Goal: Complete application form

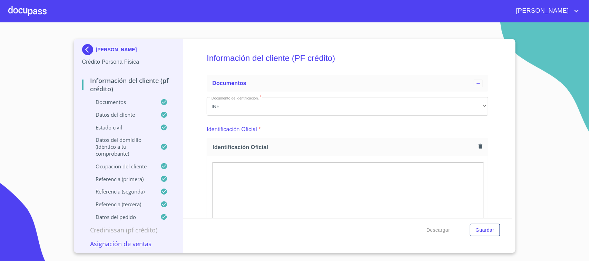
click at [33, 6] on div at bounding box center [27, 11] width 38 height 22
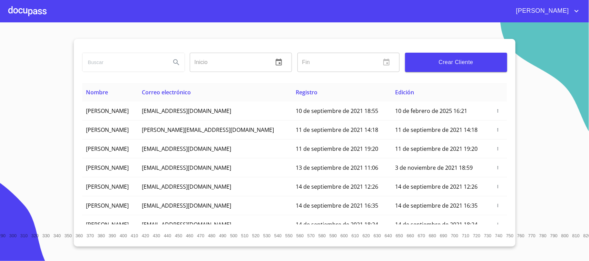
click at [433, 62] on span "Crear Cliente" at bounding box center [455, 63] width 91 height 10
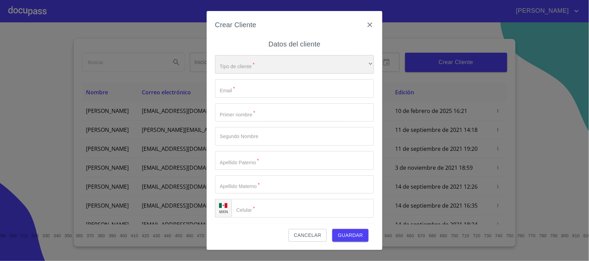
click at [261, 62] on div "​" at bounding box center [294, 64] width 159 height 19
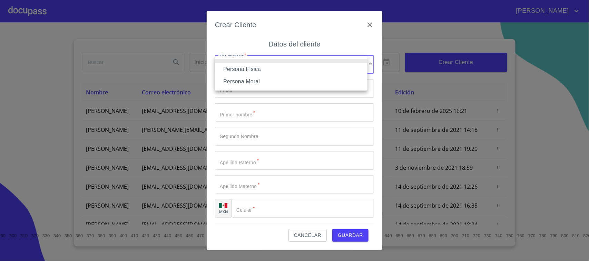
click at [259, 70] on li "Persona Física" at bounding box center [291, 69] width 152 height 12
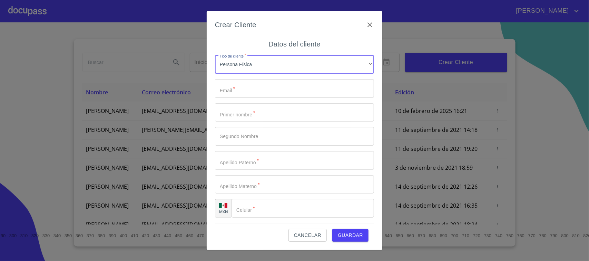
click at [254, 84] on input "Tipo de cliente   *" at bounding box center [294, 88] width 159 height 19
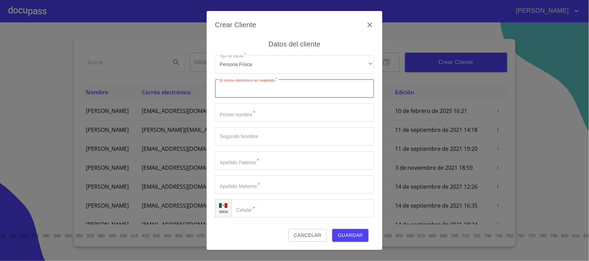
paste input "[EMAIL_ADDRESS][DOMAIN_NAME]"
type input "[EMAIL_ADDRESS][DOMAIN_NAME]"
click at [265, 109] on input "Tipo de cliente   *" at bounding box center [294, 112] width 159 height 19
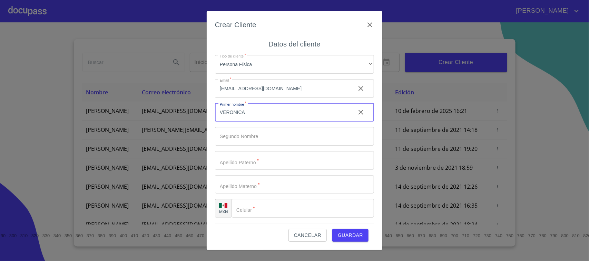
type input "VERONICA"
click at [242, 161] on input "Tipo de cliente   *" at bounding box center [294, 160] width 159 height 19
click at [256, 142] on input "Tipo de cliente   *" at bounding box center [294, 136] width 159 height 19
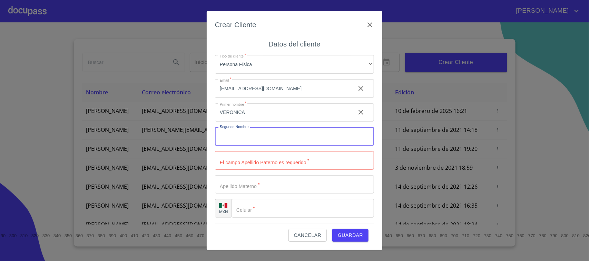
click at [256, 164] on input "Tipo de cliente   *" at bounding box center [294, 160] width 159 height 19
type input "[PERSON_NAME]"
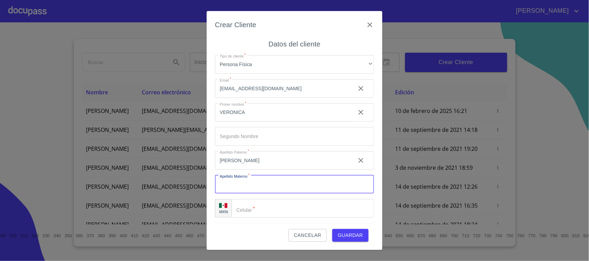
click at [253, 185] on input "Tipo de cliente   *" at bounding box center [294, 184] width 159 height 19
type input "[PERSON_NAME]"
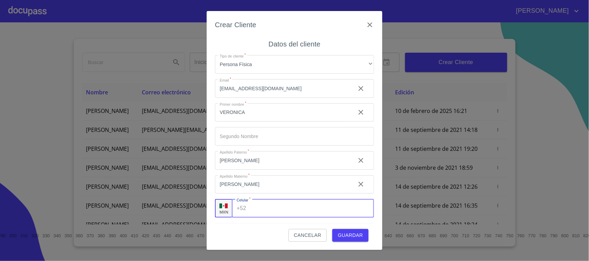
click at [254, 202] on input "Tipo de cliente   *" at bounding box center [311, 208] width 125 height 19
type input "[PHONE_NUMBER]"
click at [356, 232] on span "Guardar" at bounding box center [350, 235] width 25 height 9
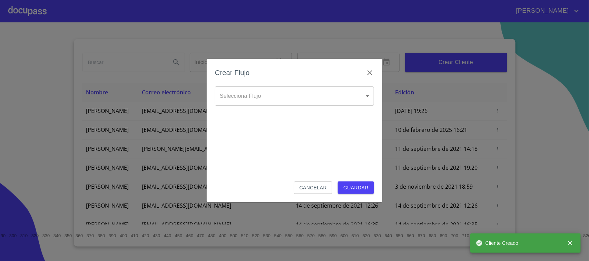
click at [328, 104] on body "[PERSON_NAME] ​ Fin ​ Crear Cliente Nombre Correo electrónico Registro Edición …" at bounding box center [294, 130] width 589 height 261
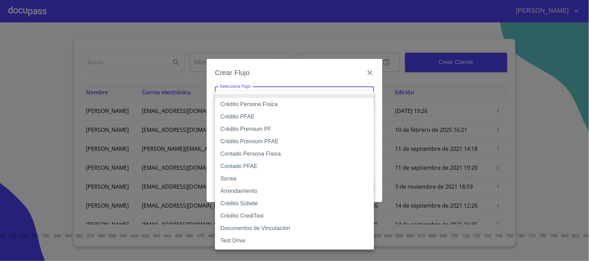
click at [256, 107] on li "Crédito Persona Física" at bounding box center [294, 104] width 159 height 12
type input "6009fb3c7d1714eb8809aa97"
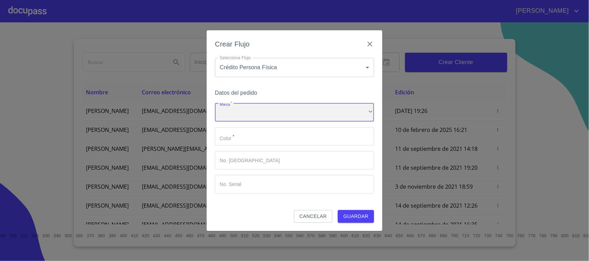
click at [245, 106] on div "​" at bounding box center [294, 112] width 159 height 19
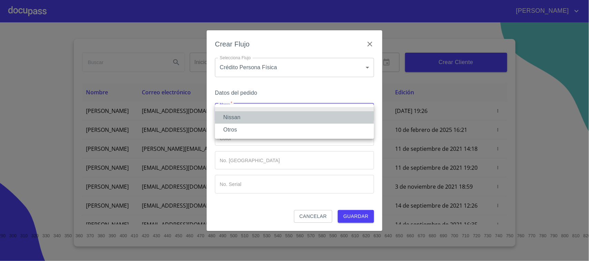
click at [245, 116] on li "Nissan" at bounding box center [294, 117] width 159 height 12
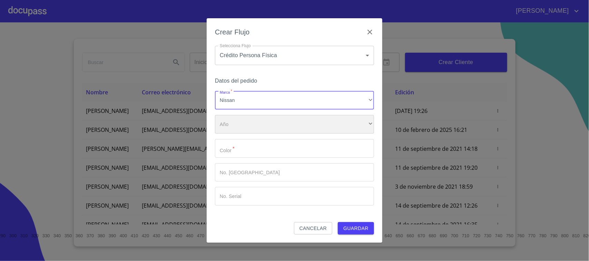
click at [245, 123] on div "​" at bounding box center [294, 124] width 159 height 19
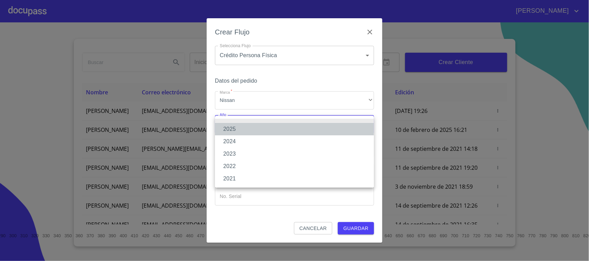
click at [245, 132] on li "2025" at bounding box center [294, 129] width 159 height 12
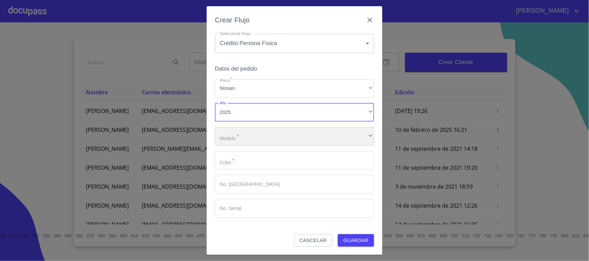
click at [243, 138] on div "​" at bounding box center [294, 136] width 159 height 19
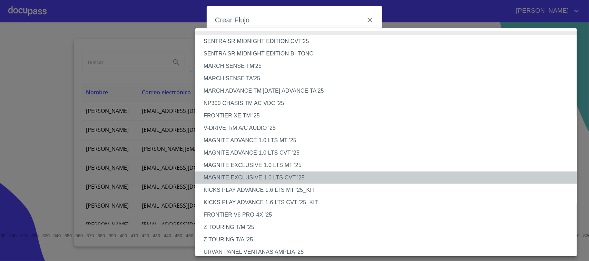
click at [276, 179] on li "MAGNITE EXCLUSIVE 1.0 LTS CVT '25" at bounding box center [389, 178] width 388 height 12
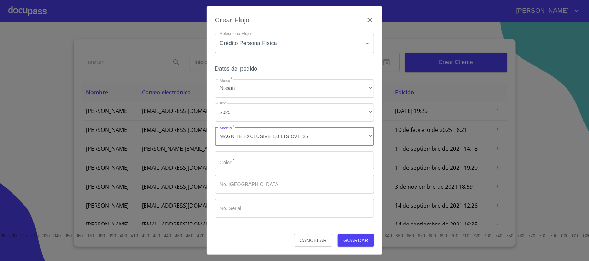
click at [251, 162] on input "Marca   *" at bounding box center [294, 160] width 159 height 19
type input "P"
type input "GRIS [GEOGRAPHIC_DATA]"
click at [355, 238] on span "Guardar" at bounding box center [355, 241] width 25 height 9
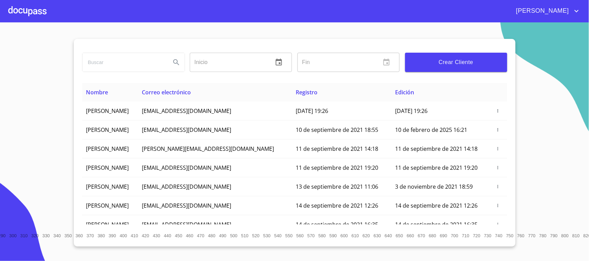
click at [26, 11] on div at bounding box center [27, 11] width 38 height 22
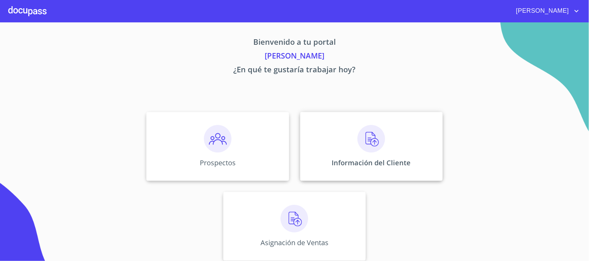
click at [353, 125] on div "Información del Cliente" at bounding box center [371, 146] width 142 height 69
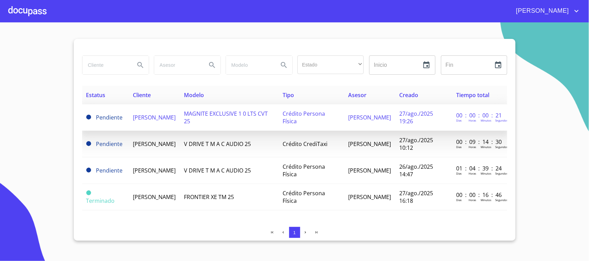
click at [140, 115] on span "[PERSON_NAME]" at bounding box center [154, 118] width 43 height 8
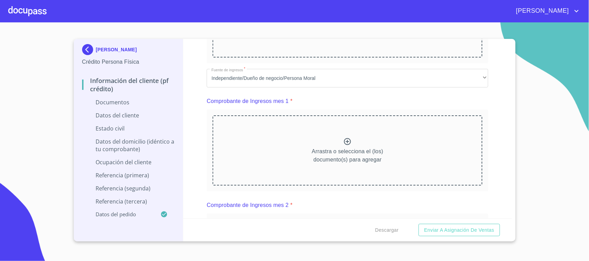
scroll to position [259, 0]
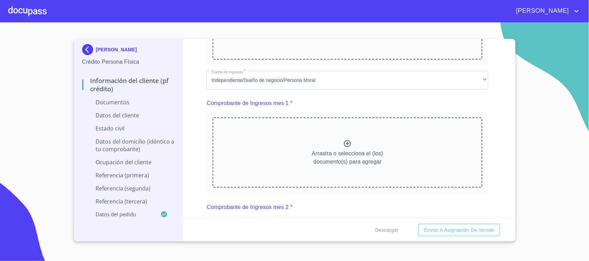
click at [449, 109] on div "Comprobante de Ingresos mes 1 *" at bounding box center [347, 103] width 281 height 17
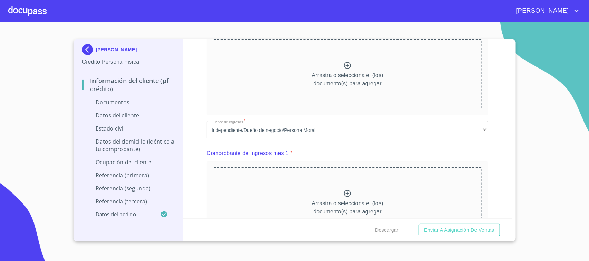
scroll to position [172, 0]
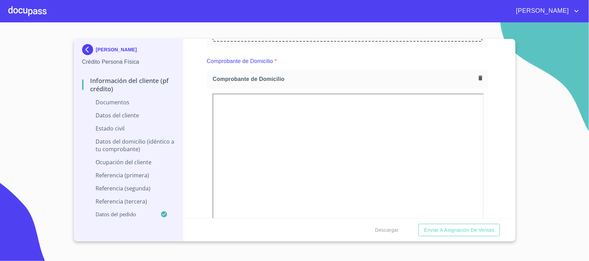
click at [492, 117] on div "Información del cliente (PF crédito) Documentos Documento de identificación.   …" at bounding box center [347, 129] width 329 height 180
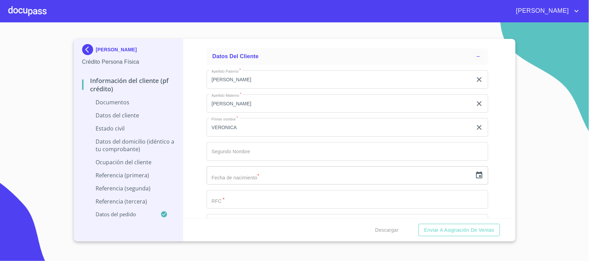
scroll to position [1077, 0]
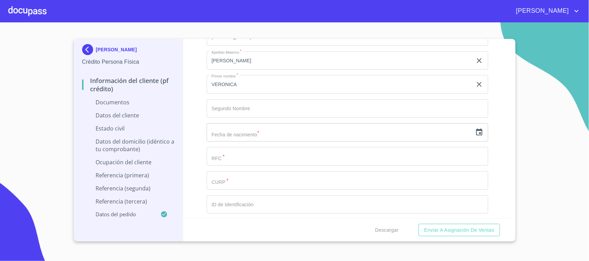
click at [244, 161] on input "Documento de identificación.   *" at bounding box center [347, 156] width 281 height 19
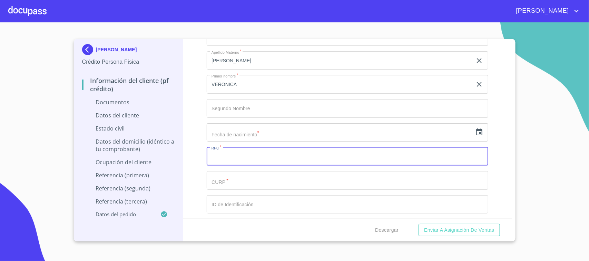
paste input "GOMV800310"
paste input "S37"
type input "GOMV800310S37"
click at [239, 179] on input "Documento de identificación.   *" at bounding box center [347, 180] width 281 height 19
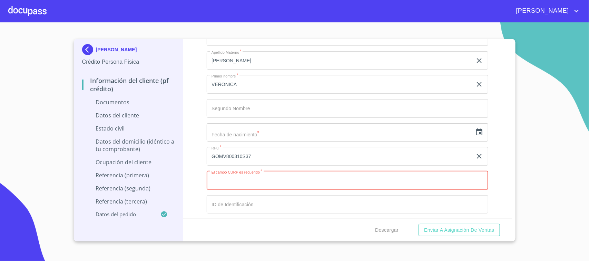
paste input "GOMV800310MJCMRR03"
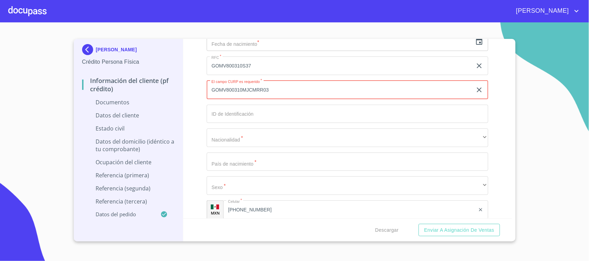
scroll to position [1164, 0]
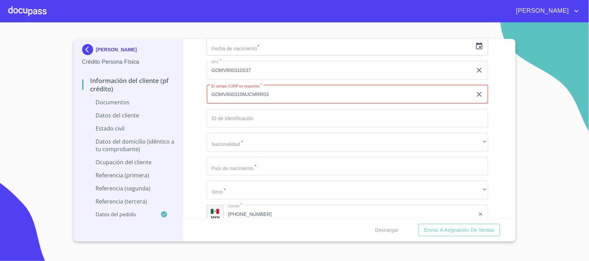
type input "GOMV800310MJCMRR03"
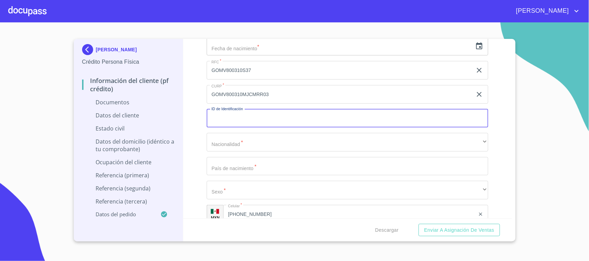
click at [259, 117] on input "Documento de identificación.   *" at bounding box center [347, 118] width 281 height 19
type input "1489042090361"
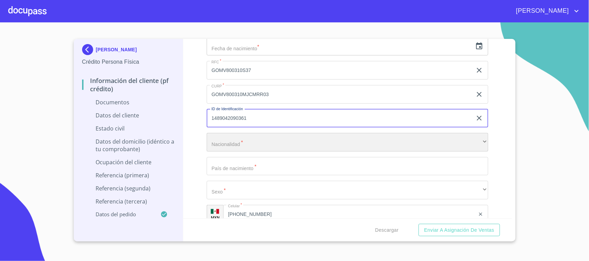
click at [251, 143] on div "​" at bounding box center [347, 142] width 281 height 19
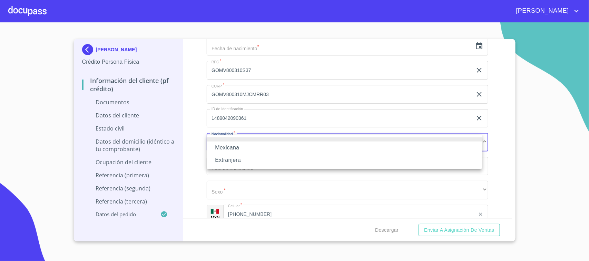
click at [238, 147] on li "Mexicana" at bounding box center [344, 148] width 275 height 12
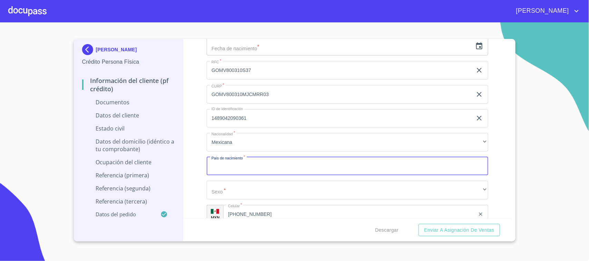
click at [250, 162] on input "Documento de identificación.   *" at bounding box center [347, 166] width 281 height 19
type input "[GEOGRAPHIC_DATA]"
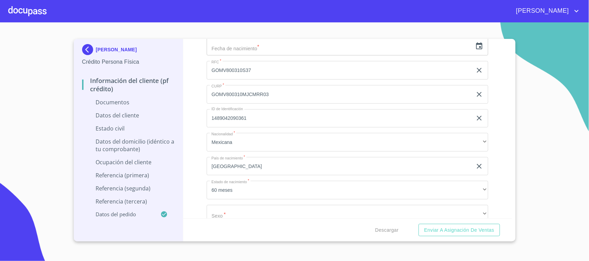
click at [199, 176] on div "Información del cliente (PF crédito) Documentos Documento de identificación.   …" at bounding box center [347, 129] width 329 height 180
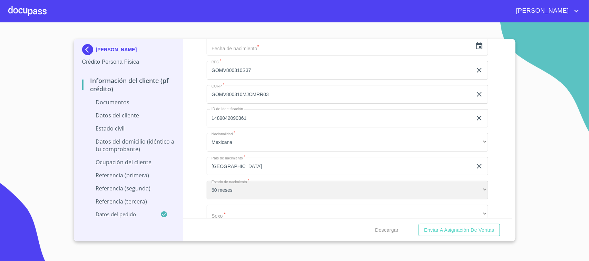
click at [222, 187] on div "60 meses" at bounding box center [347, 190] width 281 height 19
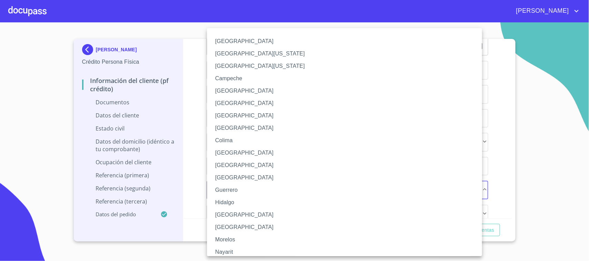
click at [225, 212] on li "[GEOGRAPHIC_DATA]" at bounding box center [347, 215] width 281 height 12
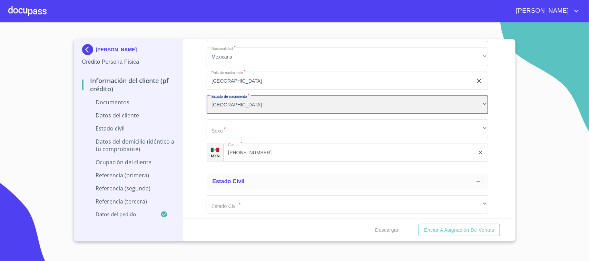
scroll to position [1250, 0]
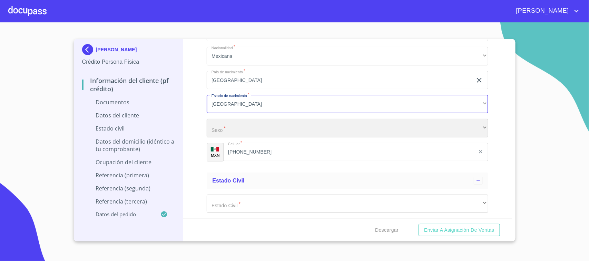
click at [231, 131] on div "​" at bounding box center [347, 128] width 281 height 19
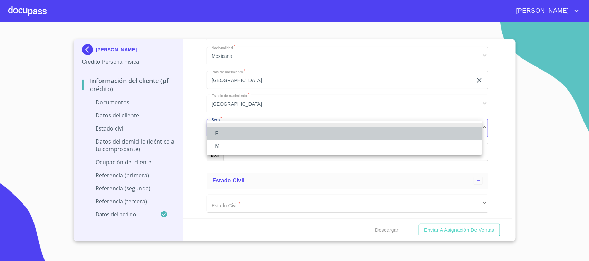
click at [235, 137] on li "F" at bounding box center [344, 134] width 275 height 12
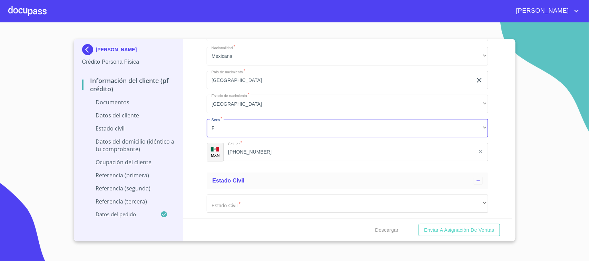
click at [252, 149] on input "[PHONE_NUMBER]" at bounding box center [349, 152] width 252 height 19
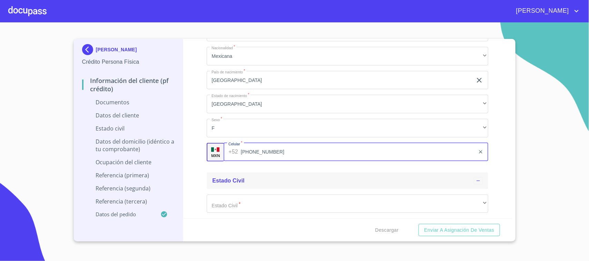
click at [285, 173] on div "Estado Civil" at bounding box center [347, 181] width 281 height 17
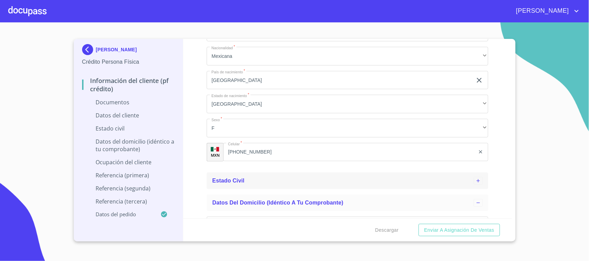
scroll to position [1293, 0]
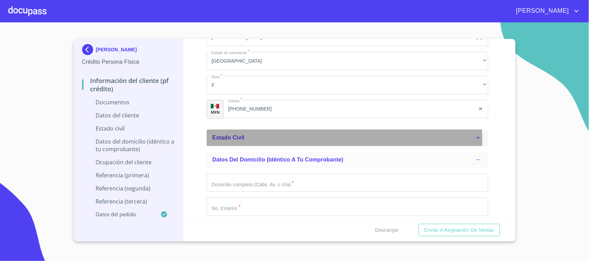
click at [251, 140] on div "Estado Civil" at bounding box center [342, 138] width 261 height 8
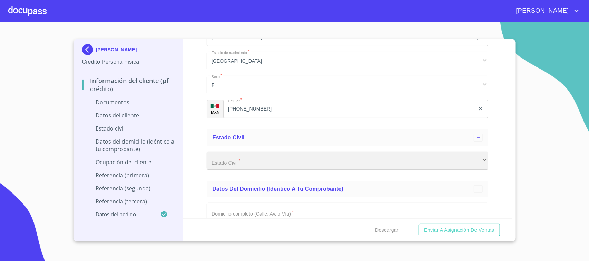
click at [245, 155] on div "​" at bounding box center [347, 161] width 281 height 19
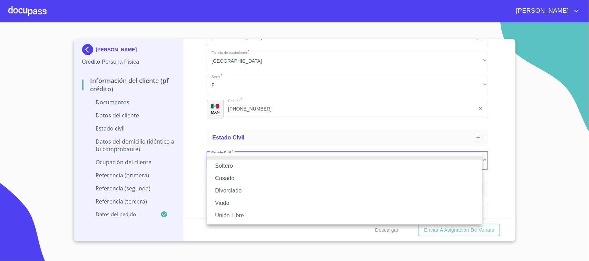
click at [240, 166] on li "Soltero" at bounding box center [344, 166] width 275 height 12
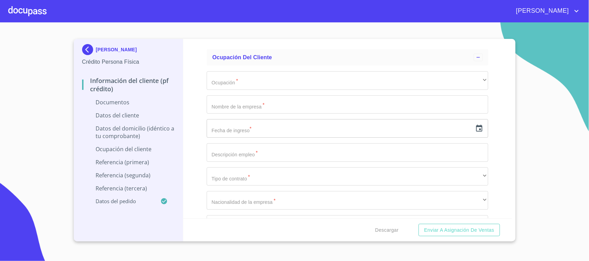
scroll to position [1724, 0]
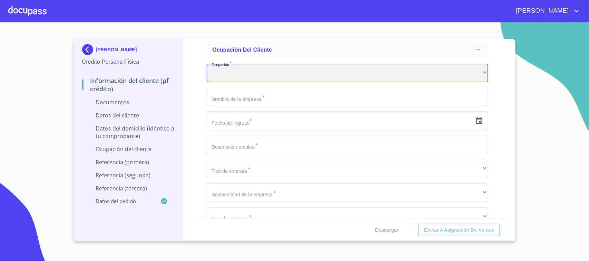
click at [237, 78] on div "​" at bounding box center [347, 73] width 281 height 19
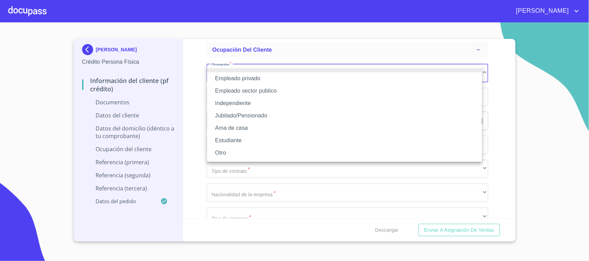
click at [231, 76] on li "Empleado privado" at bounding box center [344, 78] width 275 height 12
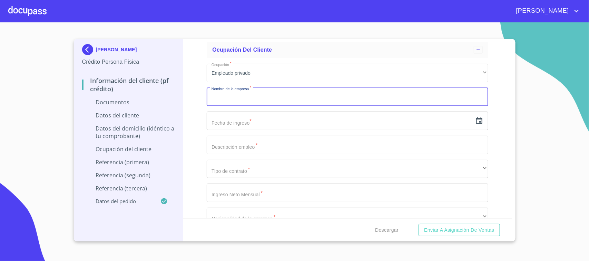
click at [249, 104] on input "Documento de identificación.   *" at bounding box center [347, 97] width 281 height 19
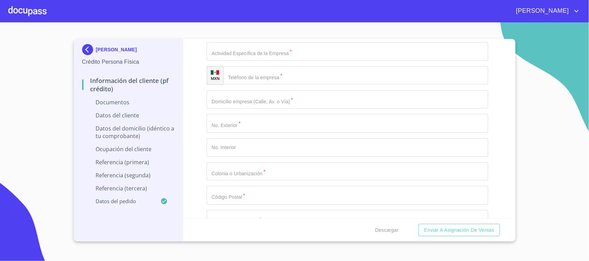
scroll to position [1939, 0]
click at [202, 106] on div "Información del cliente (PF crédito) Documentos Documento de identificación.   …" at bounding box center [347, 129] width 329 height 180
click at [226, 100] on input "Documento de identificación.   *" at bounding box center [347, 98] width 281 height 19
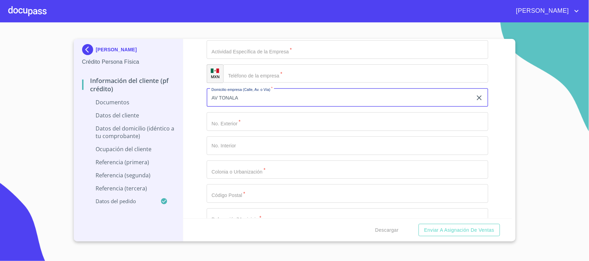
type input "AV TONALA"
click at [237, 122] on input "Documento de identificación.   *" at bounding box center [347, 121] width 281 height 19
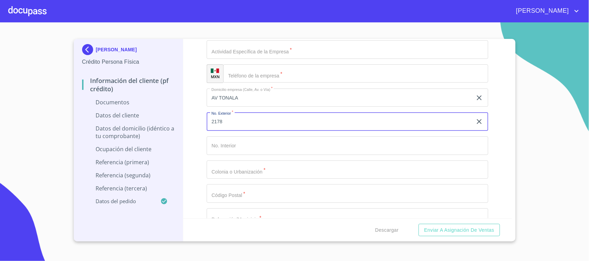
type input "2178"
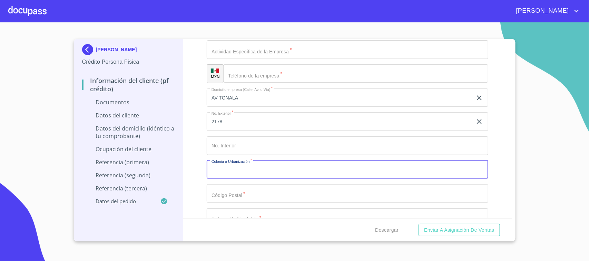
click at [244, 171] on input "Documento de identificación.   *" at bounding box center [347, 170] width 281 height 19
type input "[GEOGRAPHIC_DATA]"
click at [304, 159] on div "Ocupación   * Empleado privado ​ El campo Nombre de la empresa es requerido   *…" at bounding box center [347, 98] width 281 height 510
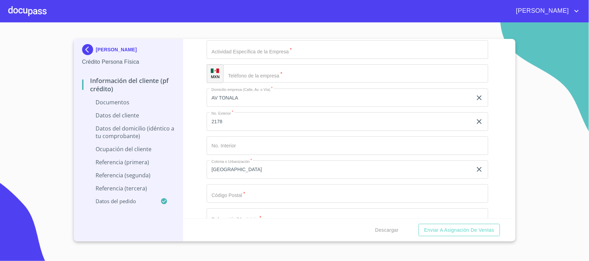
click at [310, 157] on div "Ocupación   * Empleado privado ​ El campo Nombre de la empresa es requerido   *…" at bounding box center [347, 98] width 281 height 510
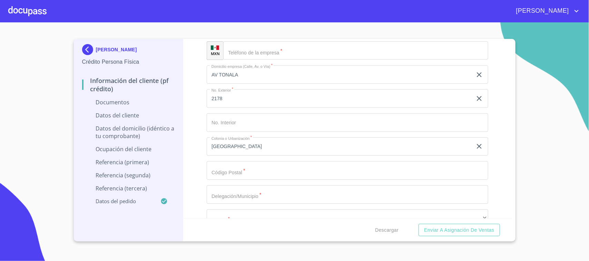
scroll to position [1983, 0]
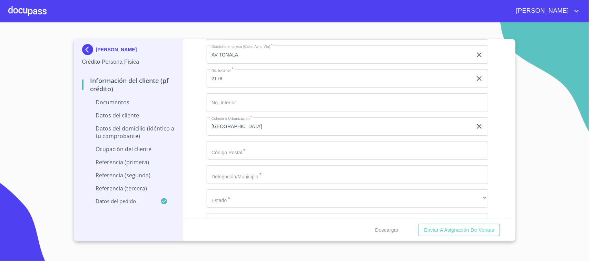
click at [259, 156] on input "Documento de identificación.   *" at bounding box center [347, 150] width 281 height 19
type input "45625"
click at [240, 161] on div "Ocupación   * Empleado privado ​ El campo Nombre de la empresa es requerido   *…" at bounding box center [347, 55] width 281 height 510
click at [245, 173] on input "Documento de identificación.   *" at bounding box center [347, 174] width 281 height 19
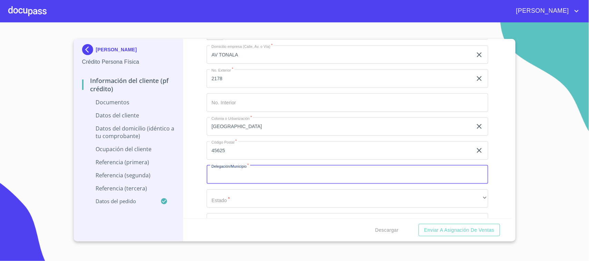
scroll to position [2026, 0]
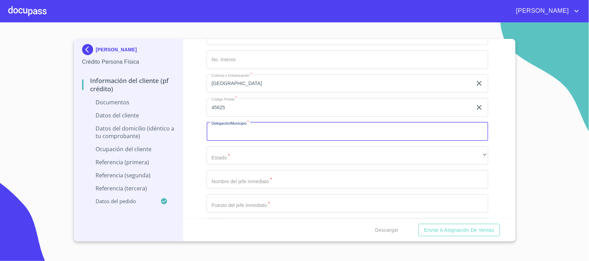
type input "S"
type input "TLAQUEPAQUE"
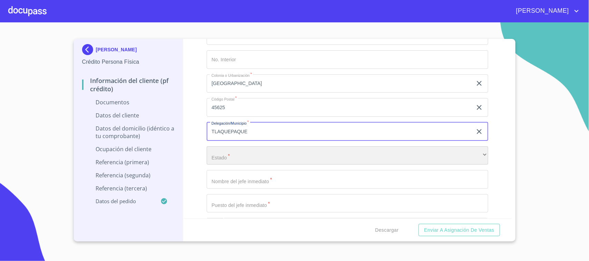
click at [240, 162] on div "​" at bounding box center [347, 156] width 281 height 19
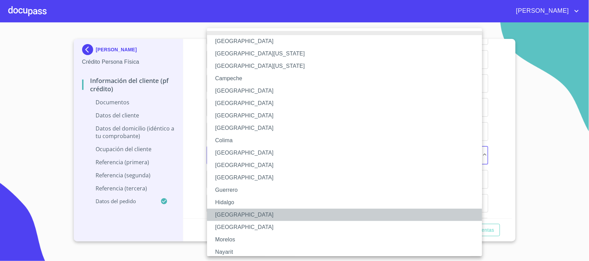
click at [232, 211] on li "[GEOGRAPHIC_DATA]" at bounding box center [347, 215] width 281 height 12
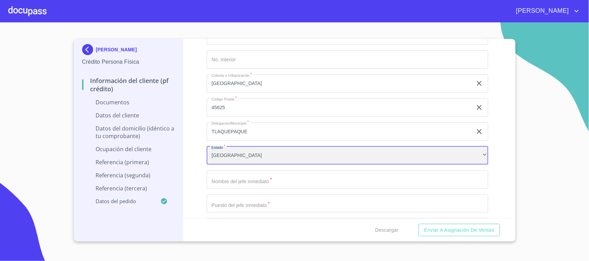
scroll to position [2069, 0]
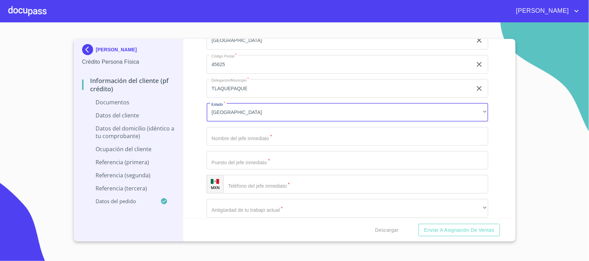
click at [249, 134] on input "Documento de identificación.   *" at bounding box center [347, 136] width 281 height 19
type input "[PERSON_NAME]"
click at [234, 162] on input "Documento de identificación.   *" at bounding box center [347, 160] width 281 height 19
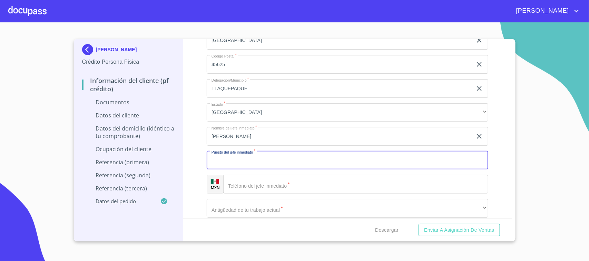
click at [251, 181] on input "Documento de identificación.   *" at bounding box center [355, 184] width 265 height 19
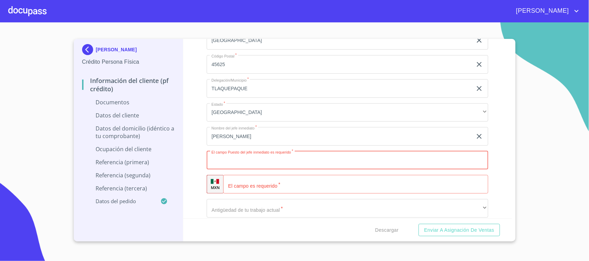
click at [264, 160] on input "Documento de identificación.   *" at bounding box center [347, 160] width 281 height 19
type input "GERENTE ADMINISTRATIVO"
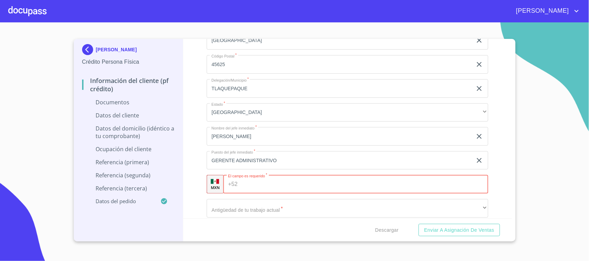
click at [252, 185] on input "Documento de identificación.   *" at bounding box center [364, 184] width 248 height 19
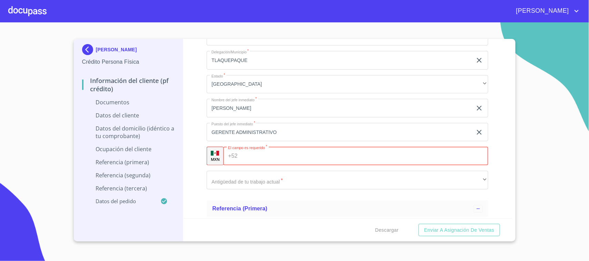
scroll to position [2112, 0]
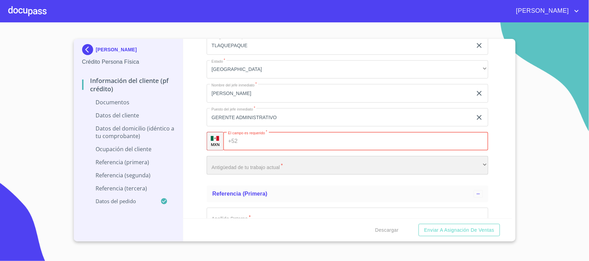
click at [262, 162] on div "​" at bounding box center [347, 165] width 281 height 19
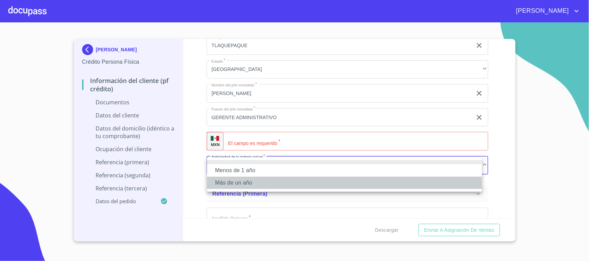
click at [240, 185] on li "Más de un año" at bounding box center [344, 183] width 275 height 12
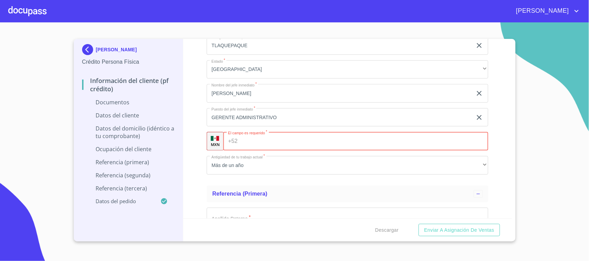
click at [245, 143] on input "Documento de identificación.   *" at bounding box center [364, 141] width 248 height 19
type input "[PHONE_NUMBER]"
click at [201, 160] on div "Información del cliente (PF crédito) Documentos Documento de identificación.   …" at bounding box center [347, 129] width 329 height 180
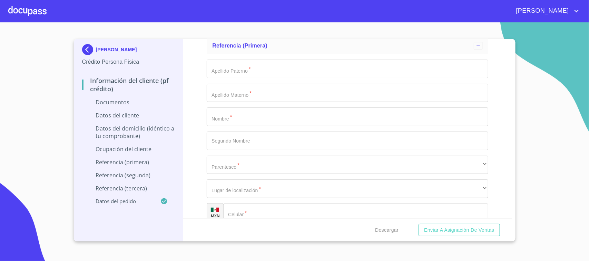
scroll to position [2198, 0]
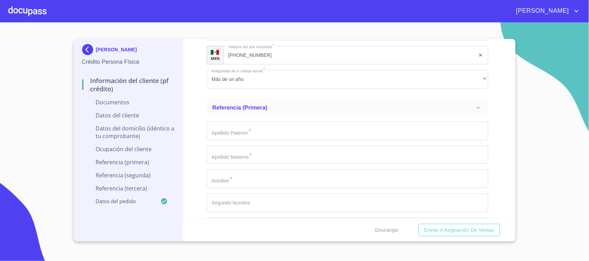
click at [242, 133] on input "Documento de identificación.   *" at bounding box center [347, 131] width 281 height 19
click at [222, 176] on input "Documento de identificación.   *" at bounding box center [347, 179] width 281 height 19
type input "[PERSON_NAME]"
click at [241, 132] on input "Documento de identificación.   *" at bounding box center [347, 131] width 281 height 19
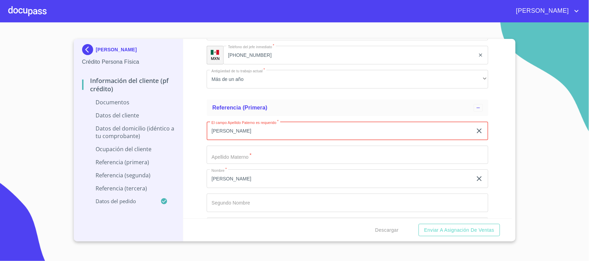
type input "[PERSON_NAME]"
click at [227, 150] on input "Documento de identificación.   *" at bounding box center [347, 155] width 281 height 19
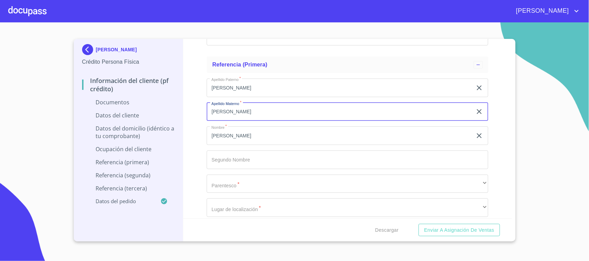
scroll to position [2284, 0]
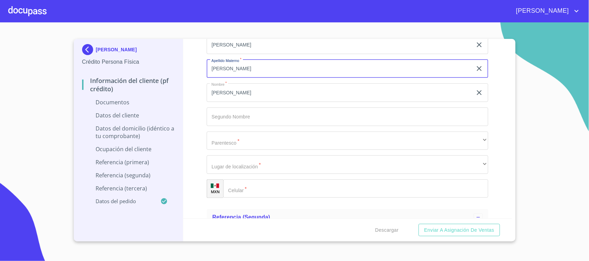
type input "[PERSON_NAME]"
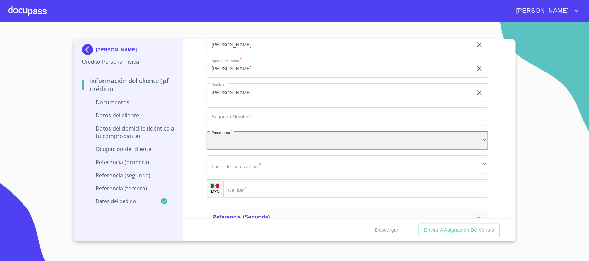
click at [225, 141] on div "​" at bounding box center [347, 141] width 281 height 19
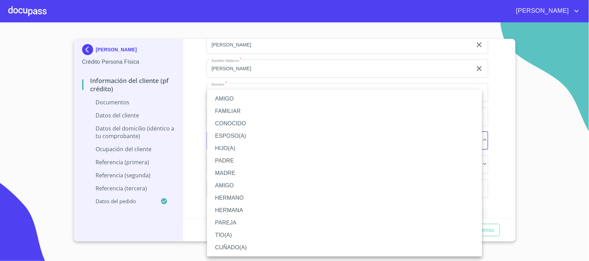
click at [243, 211] on li "HERMANA" at bounding box center [344, 210] width 275 height 12
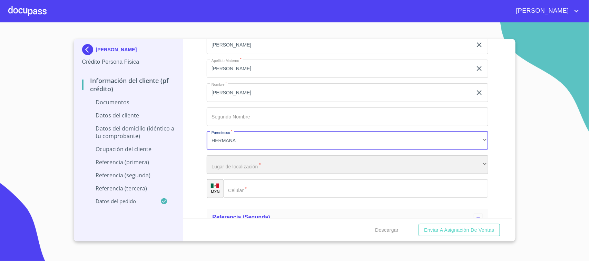
click at [242, 168] on div "​" at bounding box center [347, 164] width 281 height 19
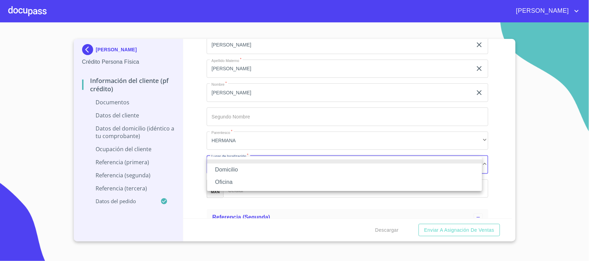
click at [241, 174] on li "Domicilio" at bounding box center [344, 170] width 275 height 12
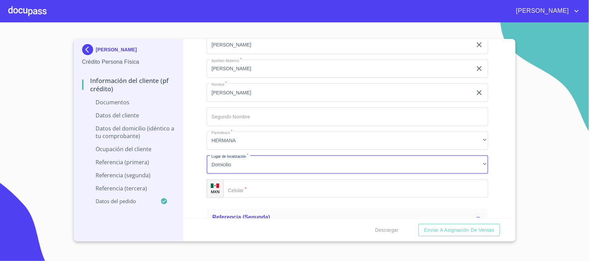
click at [249, 188] on input "Documento de identificación.   *" at bounding box center [355, 189] width 265 height 19
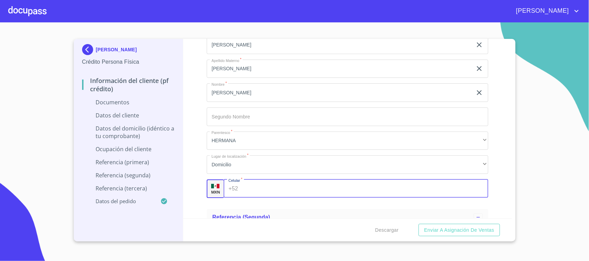
click at [273, 191] on input "Documento de identificación.   *" at bounding box center [364, 189] width 247 height 19
type input "[PHONE_NUMBER]"
click at [276, 201] on div "Apellido Paterno   * [PERSON_NAME] ​ Apellido Materno   * [PERSON_NAME] ​ Nombr…" at bounding box center [347, 117] width 281 height 174
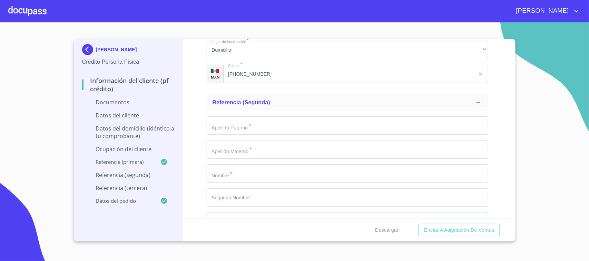
scroll to position [2413, 0]
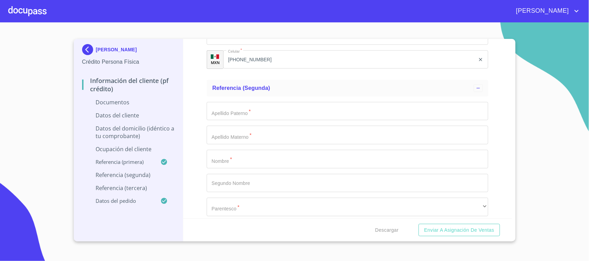
click at [238, 162] on input "Documento de identificación.   *" at bounding box center [347, 159] width 281 height 19
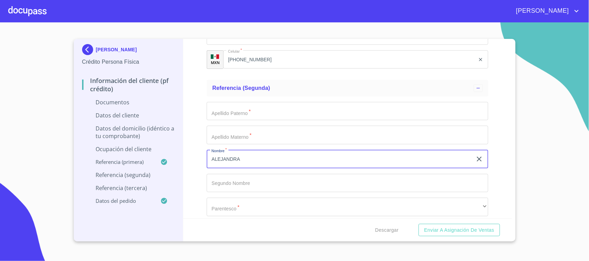
type input "ALEJANDRA"
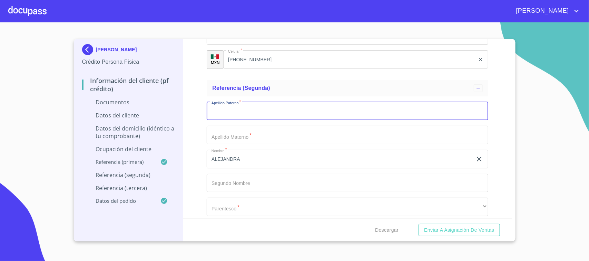
click at [227, 119] on input "Documento de identificación.   *" at bounding box center [347, 111] width 281 height 19
type input "COVARRUBIAS"
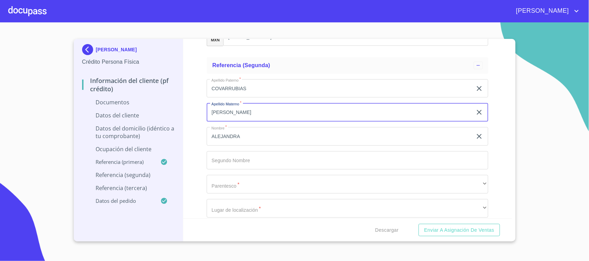
scroll to position [2457, 0]
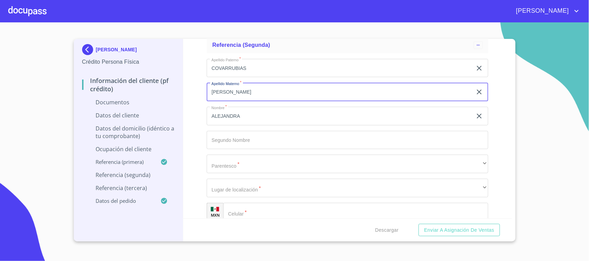
type input "[PERSON_NAME]"
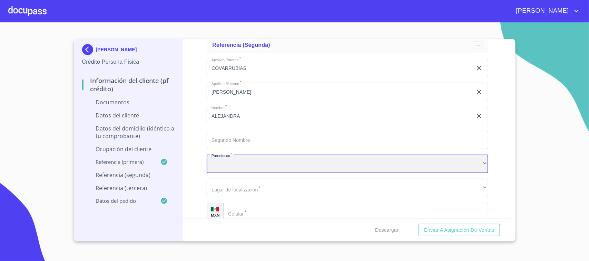
click at [233, 165] on div "​" at bounding box center [347, 164] width 281 height 19
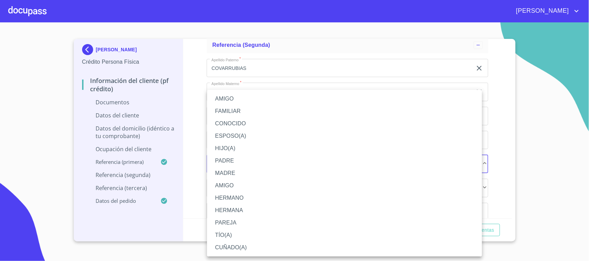
click at [193, 158] on div at bounding box center [294, 130] width 589 height 261
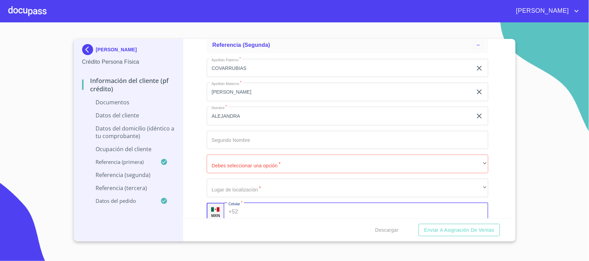
click at [241, 211] on input "Documento de identificación.   *" at bounding box center [364, 212] width 247 height 19
type input "[PHONE_NUMBER]"
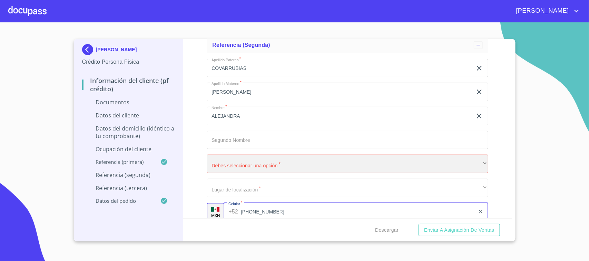
click at [235, 158] on div "​" at bounding box center [347, 164] width 281 height 19
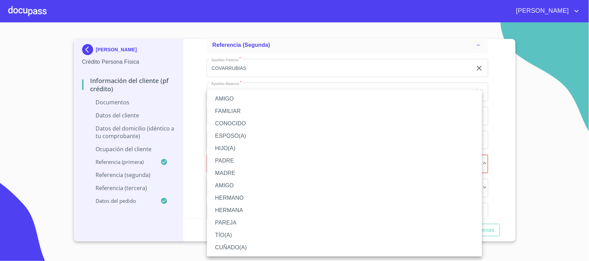
click at [226, 101] on li "AMIGO" at bounding box center [344, 99] width 275 height 12
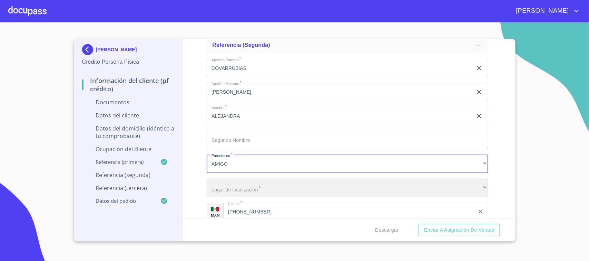
click at [233, 187] on div "​" at bounding box center [347, 188] width 281 height 19
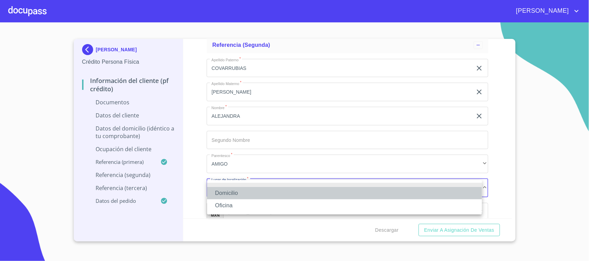
click at [233, 190] on li "Domicilio" at bounding box center [344, 193] width 275 height 12
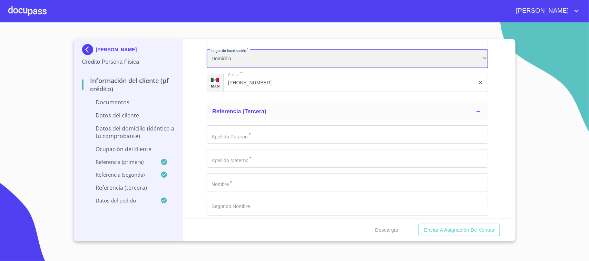
scroll to position [2629, 0]
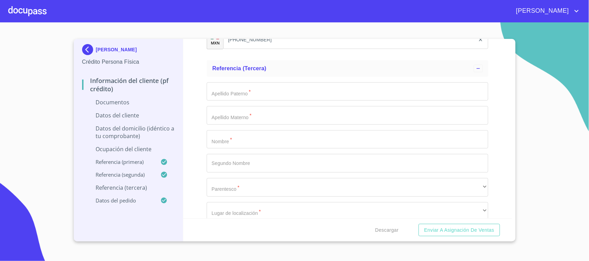
click at [227, 142] on input "Documento de identificación.   *" at bounding box center [347, 139] width 281 height 19
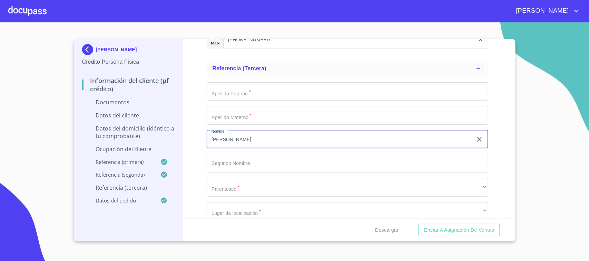
type input "[PERSON_NAME]"
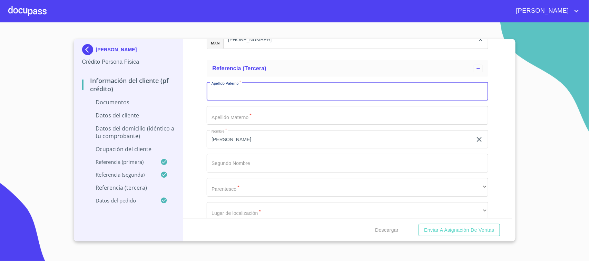
click at [234, 95] on input "Documento de identificación.   *" at bounding box center [347, 91] width 281 height 19
type input "DAVILA"
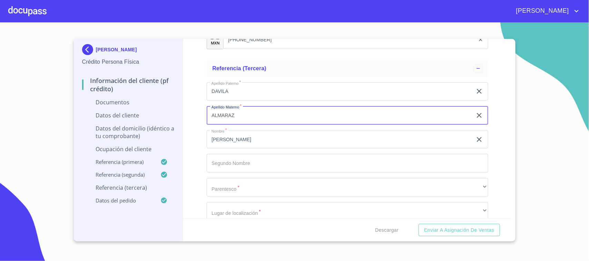
type input "ALMARAZ"
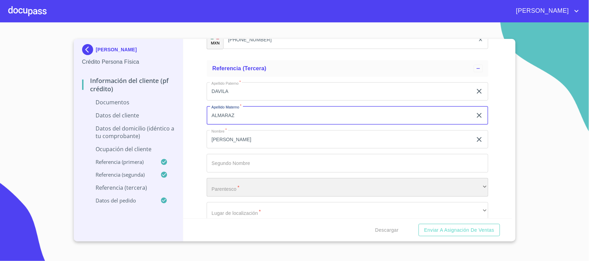
click at [224, 183] on div "​" at bounding box center [347, 187] width 281 height 19
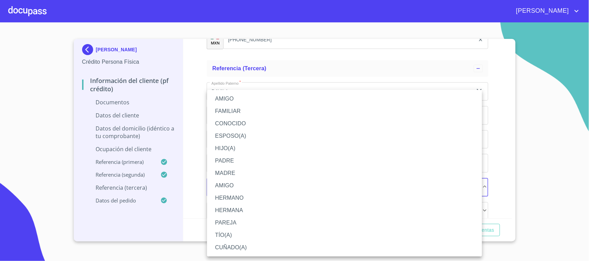
click at [247, 104] on li "AMIGO" at bounding box center [344, 99] width 275 height 12
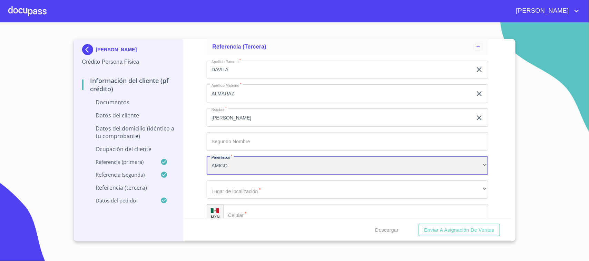
scroll to position [2672, 0]
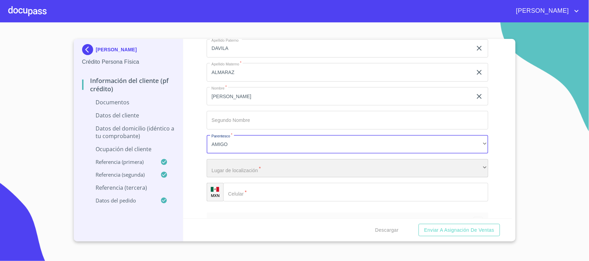
click at [241, 172] on div "​" at bounding box center [347, 168] width 281 height 19
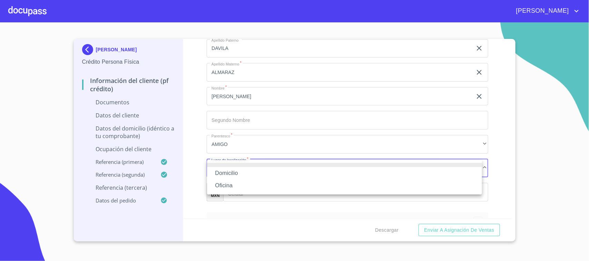
click at [236, 170] on li "Domicilio" at bounding box center [344, 173] width 275 height 12
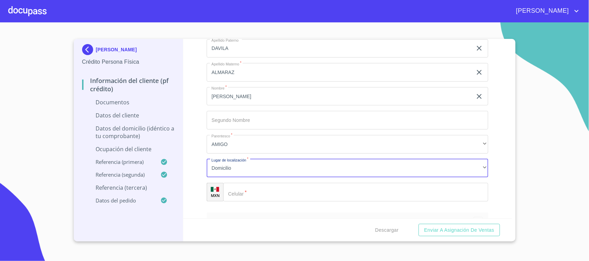
click at [248, 190] on input "Documento de identificación.   *" at bounding box center [355, 192] width 265 height 19
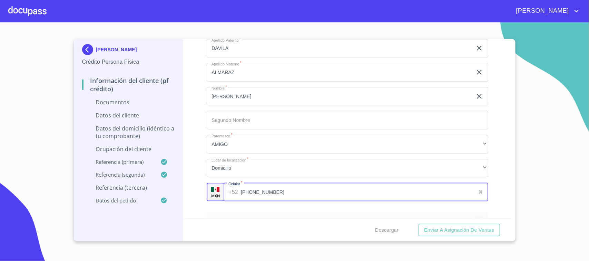
click at [256, 190] on input "[PHONE_NUMBER]" at bounding box center [358, 192] width 234 height 19
click at [277, 192] on input "[PHONE_NUMBER]" at bounding box center [358, 192] width 234 height 19
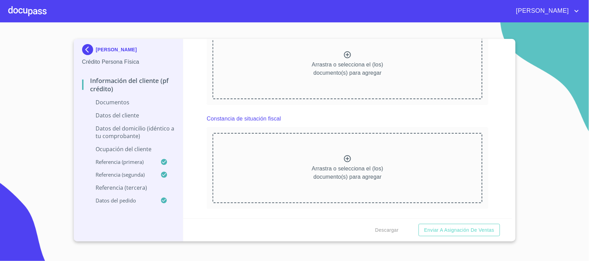
scroll to position [862, 0]
type input "[PHONE_NUMBER]"
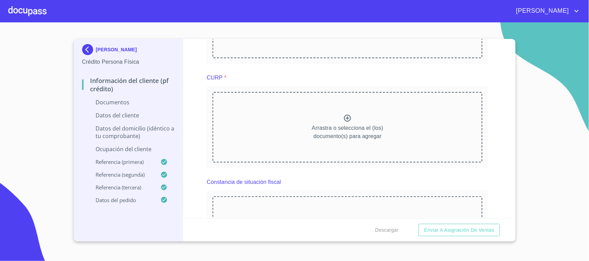
scroll to position [819, 0]
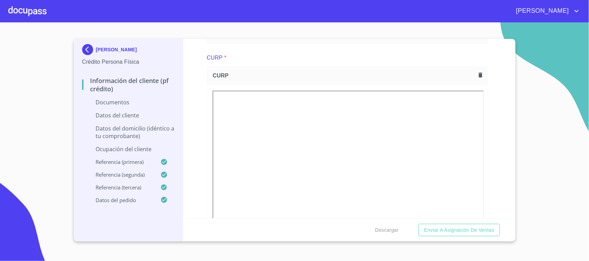
click at [406, 61] on div "CURP *" at bounding box center [347, 58] width 281 height 17
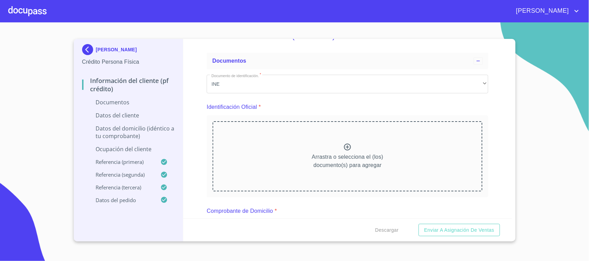
scroll to position [43, 0]
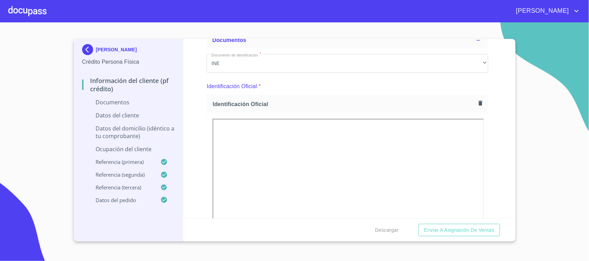
click at [494, 114] on div "Información del cliente (PF crédito) Documentos Documento de identificación.   …" at bounding box center [347, 129] width 329 height 180
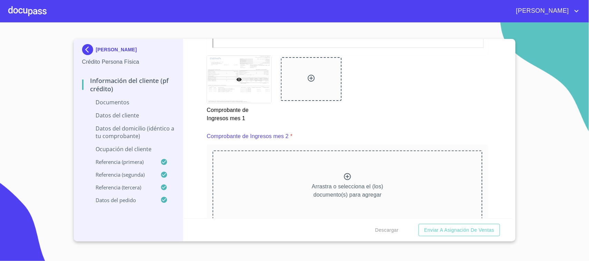
scroll to position [948, 0]
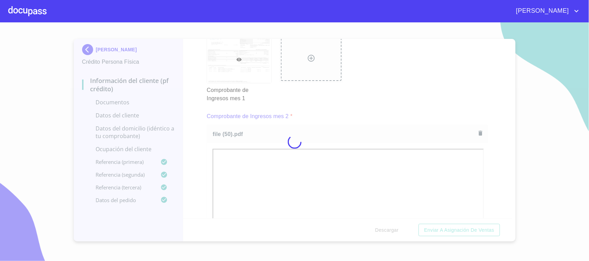
click at [489, 138] on div at bounding box center [294, 141] width 589 height 239
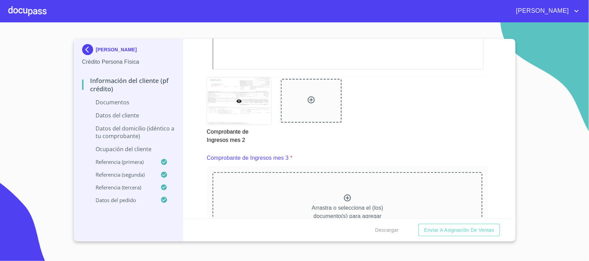
scroll to position [1293, 0]
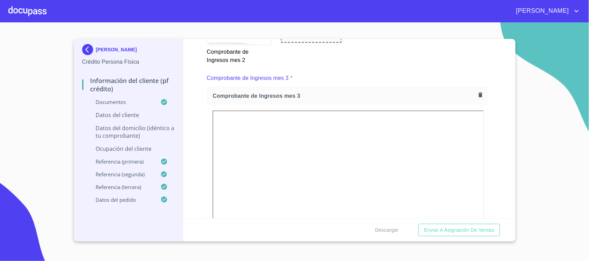
click at [490, 126] on div "Información del cliente (PF crédito) Documentos Documento de identificación.   …" at bounding box center [347, 129] width 329 height 180
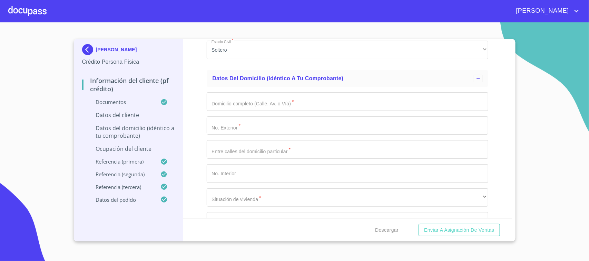
scroll to position [2413, 0]
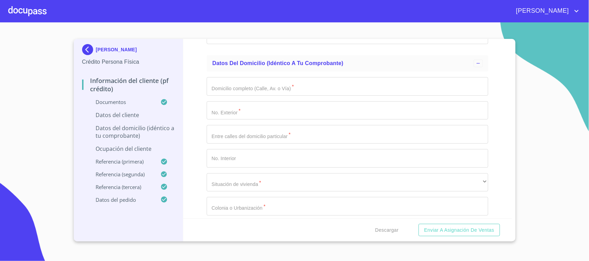
click at [283, 86] on input "Documento de identificación.   *" at bounding box center [347, 86] width 281 height 19
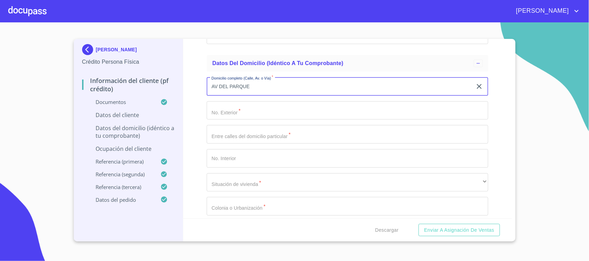
type input "AV DEL PARQUE"
click at [261, 107] on input "Documento de identificación.   *" at bounding box center [347, 110] width 281 height 19
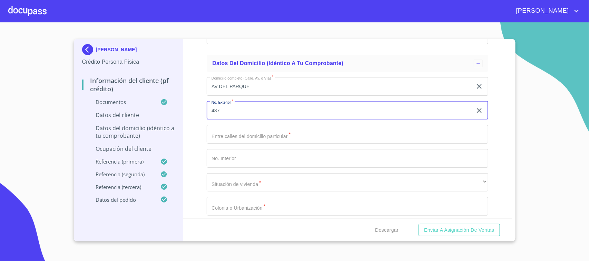
type input "437"
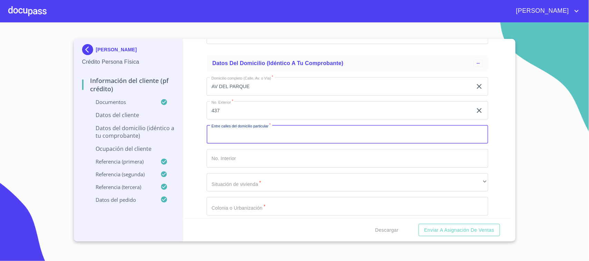
click at [250, 132] on input "Documento de identificación.   *" at bounding box center [347, 134] width 281 height 19
click at [243, 157] on input "Documento de identificación.   *" at bounding box center [347, 158] width 281 height 19
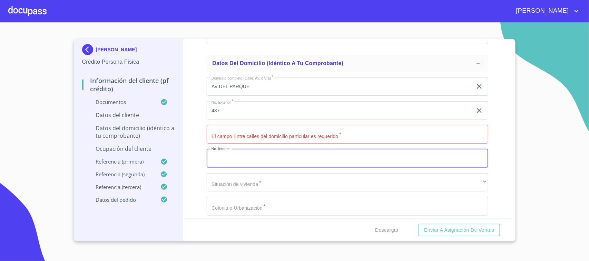
click at [237, 171] on div "Domicilio completo (Calle, Av. o Vía)   * [STREET_ADDRESS] Exterior   * 437 ​ …" at bounding box center [347, 207] width 281 height 270
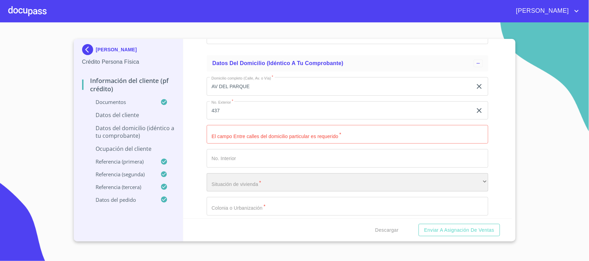
click at [239, 180] on div "​" at bounding box center [347, 182] width 281 height 19
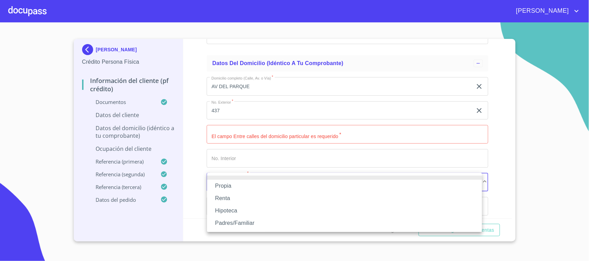
click at [239, 180] on li "Propia" at bounding box center [344, 186] width 275 height 12
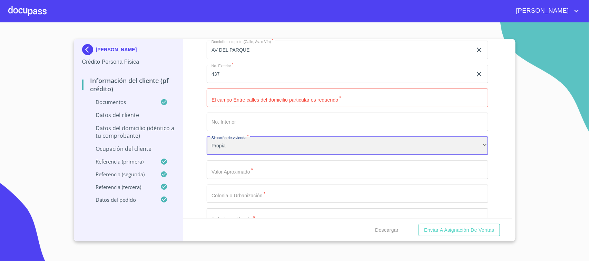
scroll to position [2500, 0]
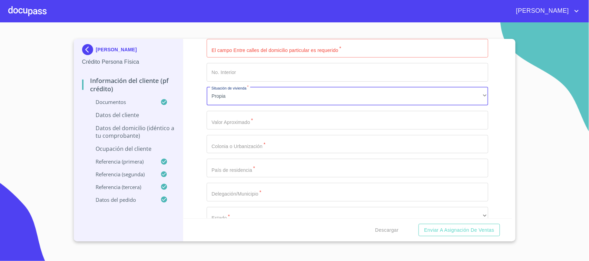
click at [195, 111] on div "Información del cliente (PF crédito) Documentos Documento de identificación.   …" at bounding box center [347, 129] width 329 height 180
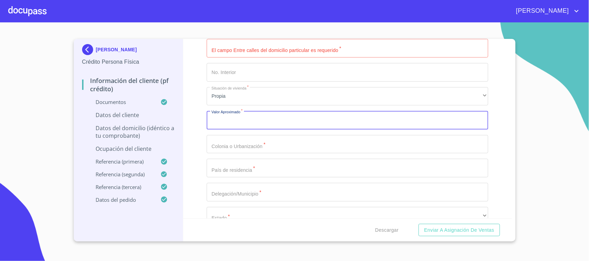
click at [225, 122] on input "Documento de identificación.   *" at bounding box center [347, 120] width 281 height 19
type input "$2,500,000"
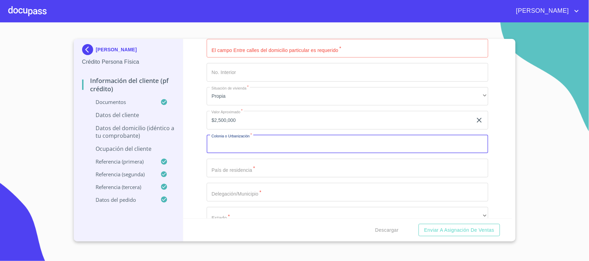
click at [231, 145] on input "Documento de identificación.   *" at bounding box center [347, 144] width 281 height 19
type input "SAN RAFAEL"
click at [237, 159] on input "Documento de identificación.   *" at bounding box center [347, 168] width 281 height 19
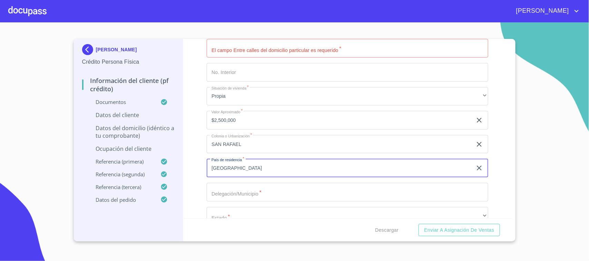
type input "[GEOGRAPHIC_DATA]"
click at [237, 189] on input "Documento de identificación.   *" at bounding box center [347, 192] width 281 height 19
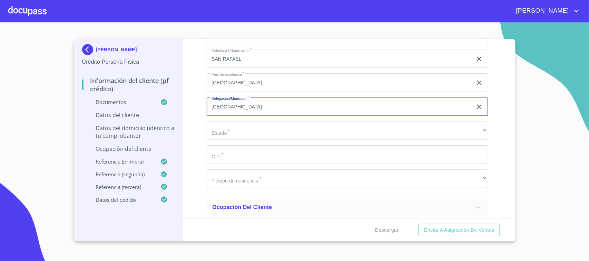
scroll to position [2586, 0]
type input "[GEOGRAPHIC_DATA]"
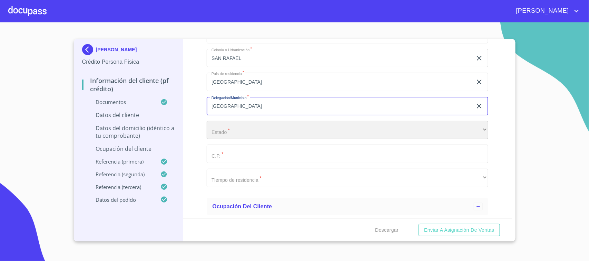
click at [228, 127] on div "​" at bounding box center [347, 130] width 281 height 19
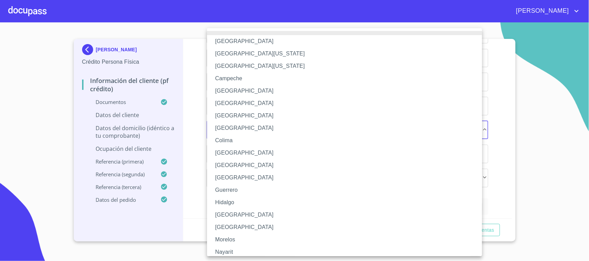
click at [233, 218] on li "[GEOGRAPHIC_DATA]" at bounding box center [347, 215] width 281 height 12
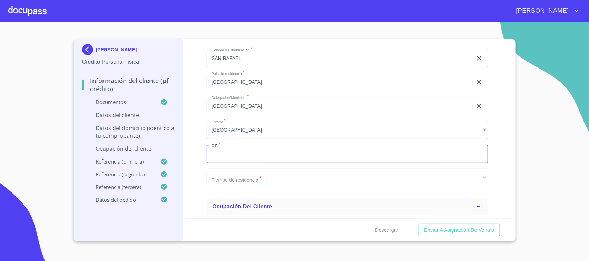
click at [220, 158] on input "Documento de identificación.   *" at bounding box center [347, 154] width 281 height 19
type input "44810"
click at [210, 186] on div "Domicilio completo (Calle, Av. o Vía)   * [STREET_ADDRESS] Exterior   * 437 ​ …" at bounding box center [347, 46] width 281 height 294
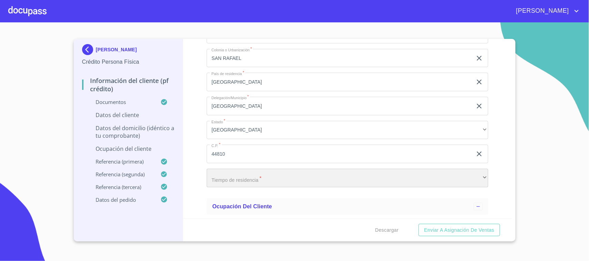
click at [217, 178] on div "​" at bounding box center [347, 178] width 281 height 19
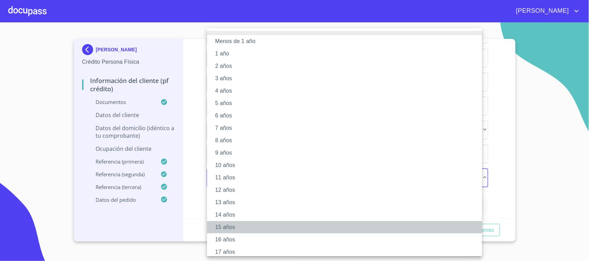
click at [231, 224] on li "15 años" at bounding box center [347, 227] width 281 height 12
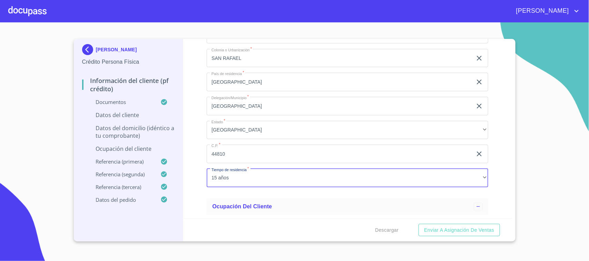
click at [202, 159] on div "Información del cliente (PF crédito) Documentos Documento de identificación.   …" at bounding box center [347, 129] width 329 height 180
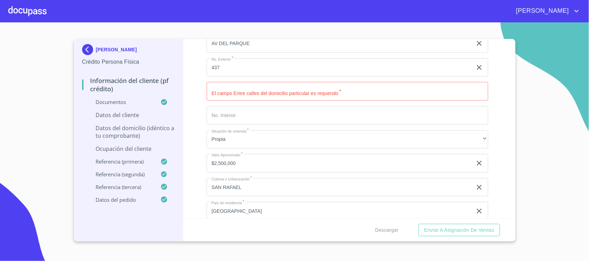
scroll to position [2413, 0]
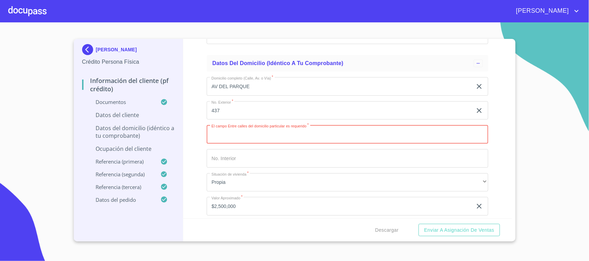
click at [231, 134] on input "Documento de identificación.   *" at bounding box center [347, 134] width 281 height 19
type input "[PERSON_NAME] Y [PERSON_NAME]"
click at [198, 123] on div "Información del cliente (PF crédito) Documentos Documento de identificación.   …" at bounding box center [347, 129] width 329 height 180
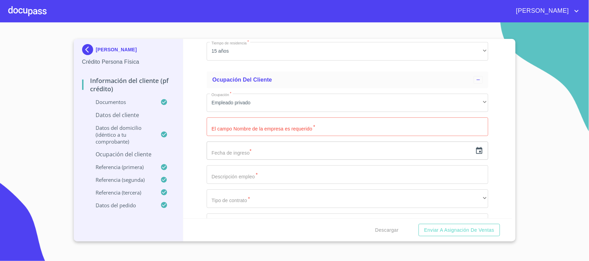
scroll to position [2715, 0]
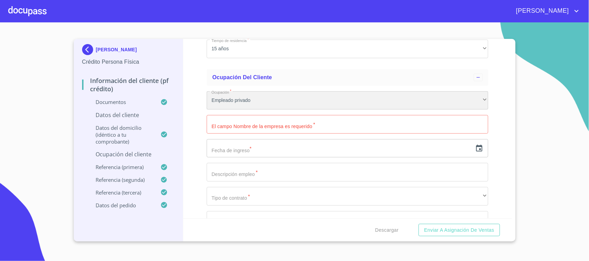
click at [254, 97] on div "Empleado privado" at bounding box center [347, 100] width 281 height 19
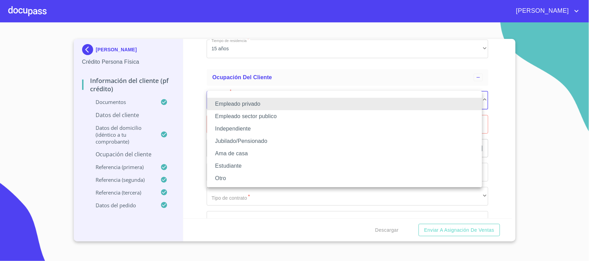
click at [254, 97] on li at bounding box center [344, 96] width 275 height 4
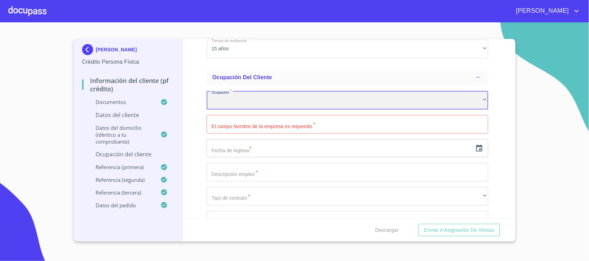
click at [244, 95] on div "​" at bounding box center [347, 100] width 281 height 19
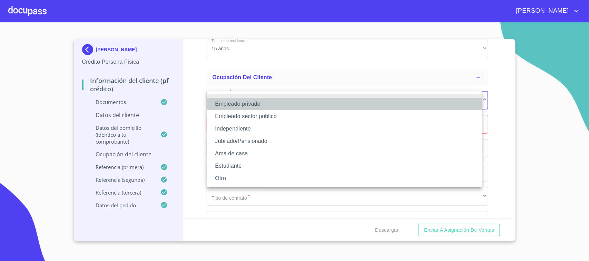
click at [242, 104] on li "Empleado privado" at bounding box center [344, 104] width 275 height 12
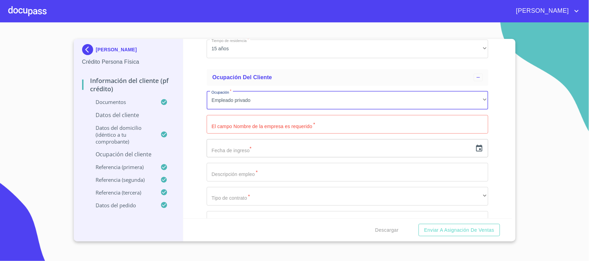
click at [253, 128] on input "Documento de identificación.   *" at bounding box center [347, 124] width 281 height 19
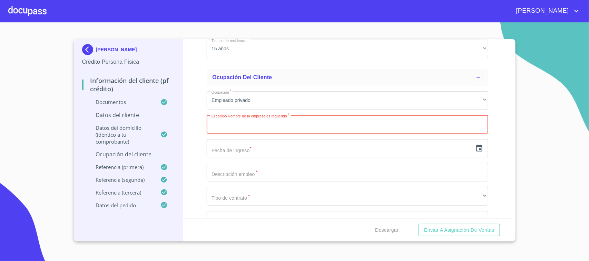
paste input "FLETES DE ORIENTE SA DE CV"
type input "FLETES DE ORIENTE SA DE CV"
click at [248, 144] on input "text" at bounding box center [339, 148] width 265 height 19
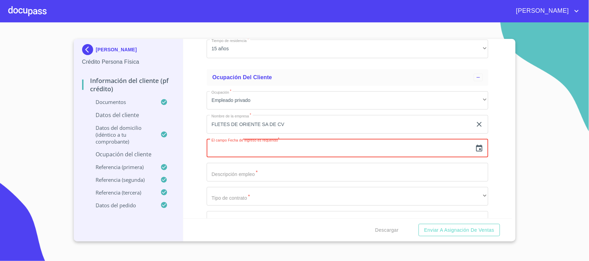
scroll to position [2758, 0]
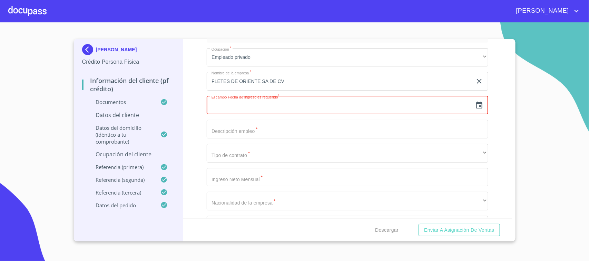
click at [476, 105] on icon "button" at bounding box center [479, 105] width 6 height 7
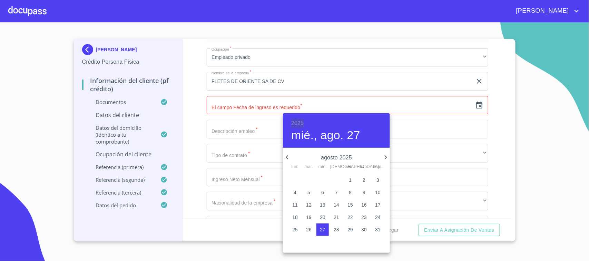
click at [297, 123] on h6 "2025" at bounding box center [297, 124] width 12 height 10
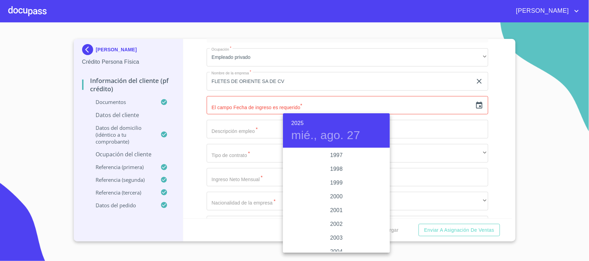
scroll to position [1036, 0]
click at [335, 210] on div "2004" at bounding box center [336, 209] width 107 height 14
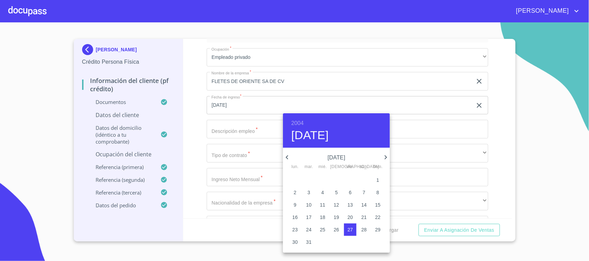
click at [382, 157] on icon "button" at bounding box center [385, 157] width 8 height 8
click at [295, 179] on p "1" at bounding box center [294, 180] width 3 height 7
type input "1 de nov. de 2004"
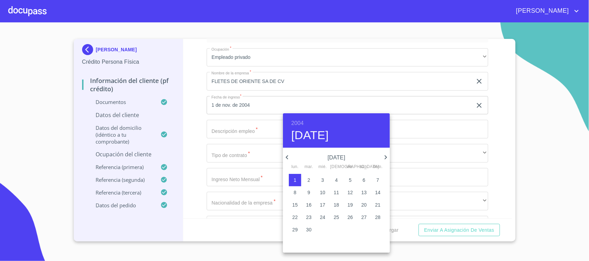
click at [488, 140] on div at bounding box center [294, 130] width 589 height 261
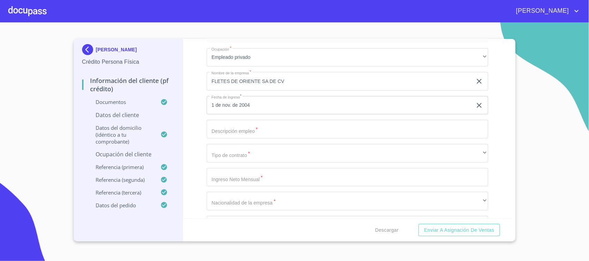
click at [245, 128] on input "Documento de identificación.   *" at bounding box center [347, 129] width 281 height 19
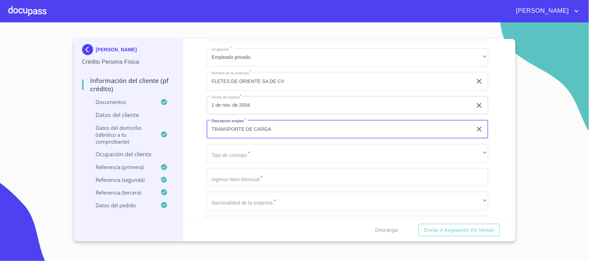
type input "TRANSPORTE DE CARGA"
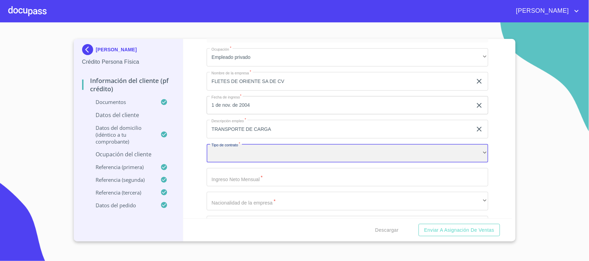
click at [279, 148] on div "​" at bounding box center [347, 153] width 281 height 19
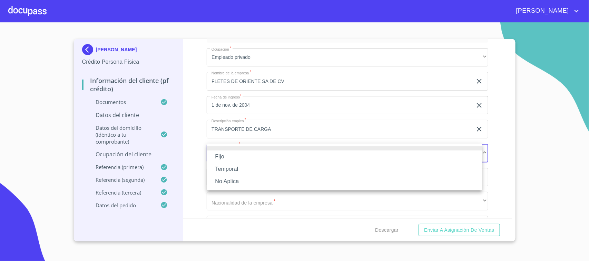
click at [256, 154] on li "Fijo" at bounding box center [344, 157] width 275 height 12
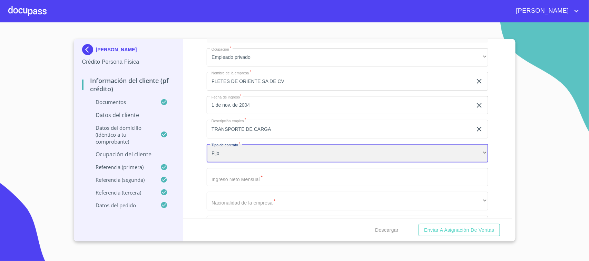
scroll to position [2801, 0]
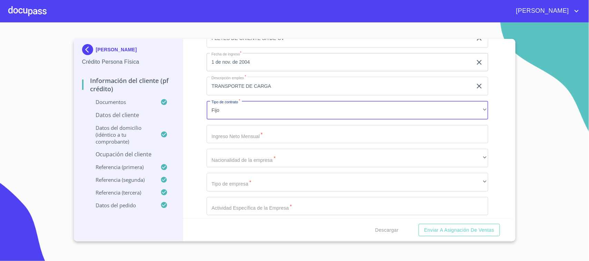
click at [247, 137] on input "Documento de identificación.   *" at bounding box center [347, 134] width 281 height 19
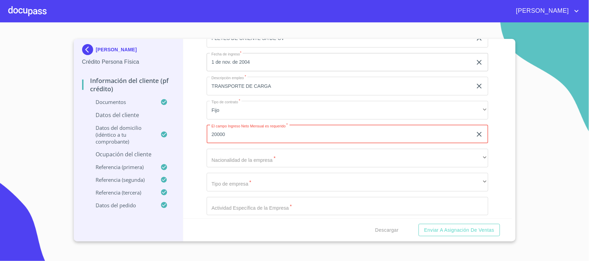
type input "20000"
click at [199, 139] on div "Información del cliente (PF crédito) Documentos Documento de identificación.   …" at bounding box center [347, 129] width 329 height 180
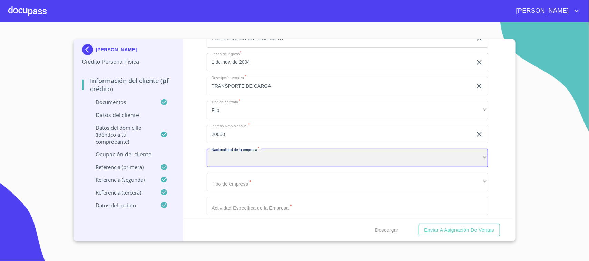
click at [233, 155] on div "​" at bounding box center [347, 158] width 281 height 19
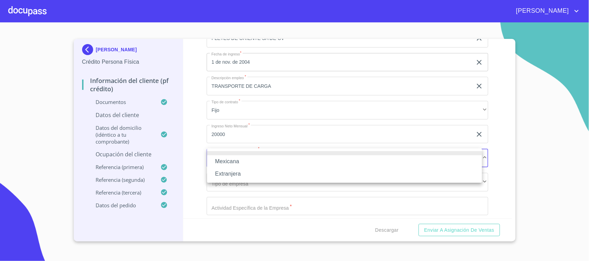
click at [249, 163] on li "Mexicana" at bounding box center [344, 161] width 275 height 12
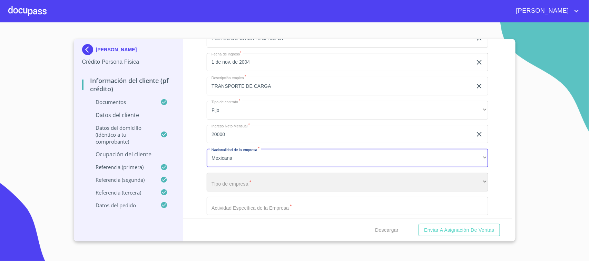
click at [254, 178] on div "​" at bounding box center [347, 182] width 281 height 19
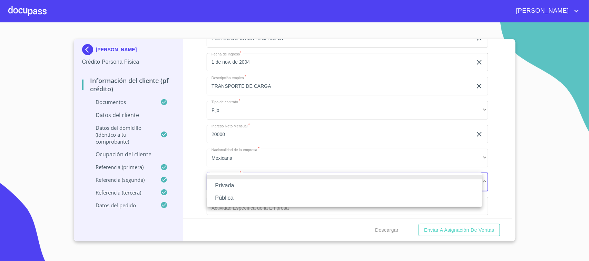
click at [233, 187] on li "Privada" at bounding box center [344, 186] width 275 height 12
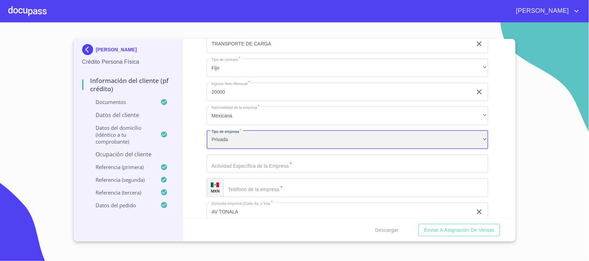
scroll to position [2844, 0]
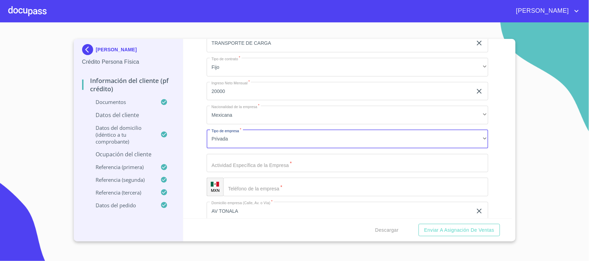
click at [255, 163] on input "Documento de identificación.   *" at bounding box center [347, 163] width 281 height 19
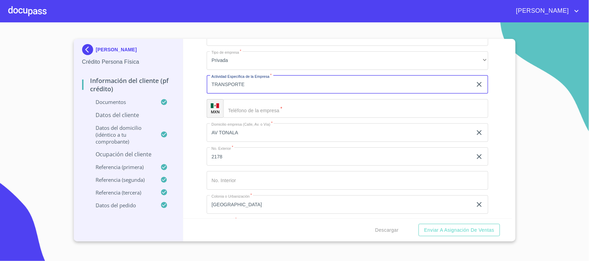
scroll to position [2931, 0]
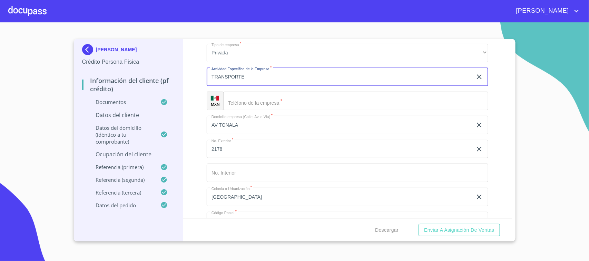
type input "TRANSPORTE"
click at [244, 97] on input "Documento de identificación.   *" at bounding box center [355, 101] width 265 height 19
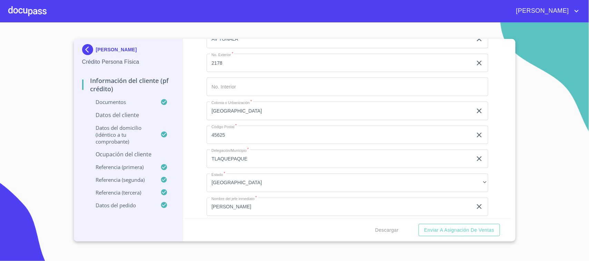
scroll to position [2974, 0]
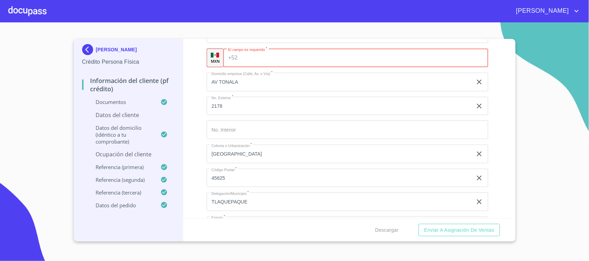
click at [260, 59] on input "Documento de identificación.   *" at bounding box center [364, 58] width 248 height 19
type input "[PHONE_NUMBER]"
click at [395, 73] on input "AV TONALA" at bounding box center [339, 82] width 265 height 19
click at [480, 66] on div "Teléfono de la empresa   * [PHONE_NUMBER] ​" at bounding box center [355, 58] width 265 height 19
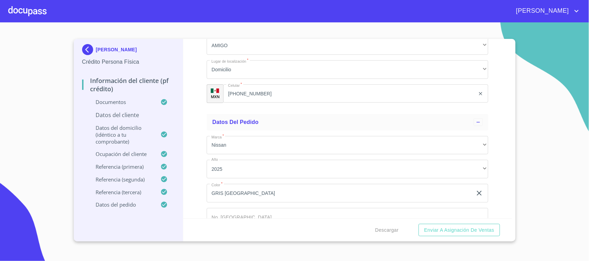
scroll to position [3828, 0]
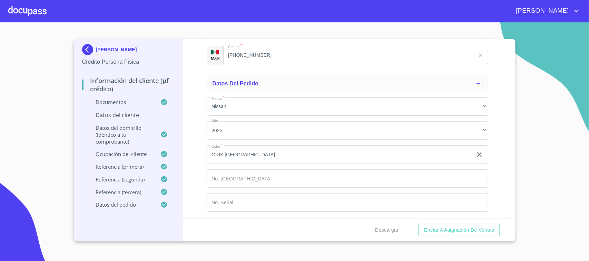
click at [542, 48] on section "[PERSON_NAME] Persona Física Información del cliente (PF crédito) Documentos Da…" at bounding box center [294, 141] width 589 height 239
